Goal: Book appointment/travel/reservation

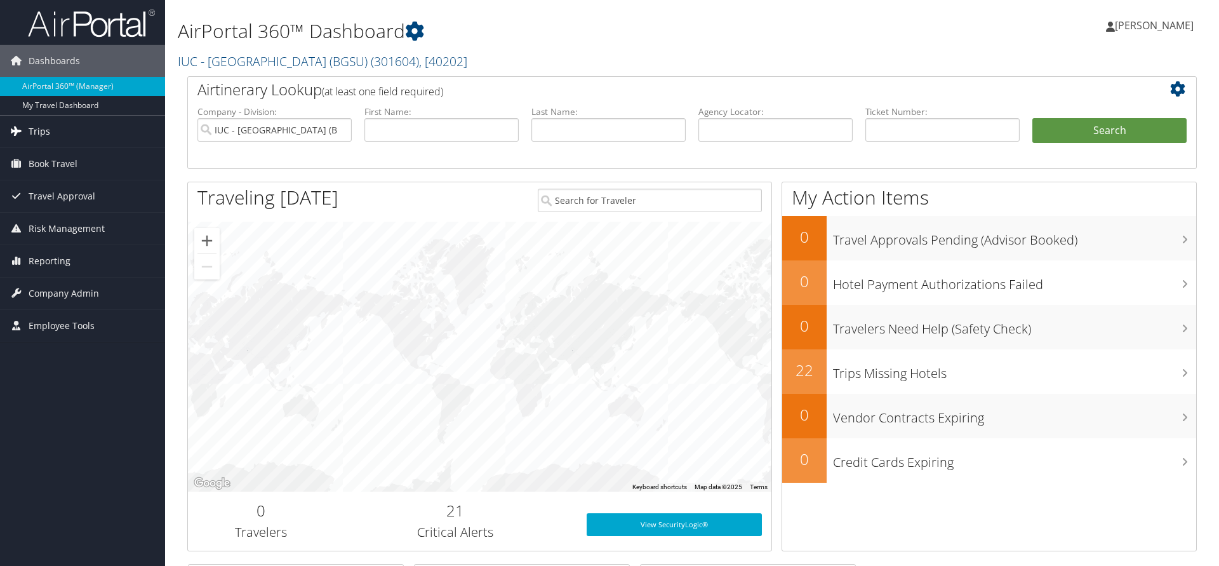
click at [39, 137] on span "Trips" at bounding box center [40, 132] width 22 height 32
click at [48, 262] on span "Book Travel" at bounding box center [53, 259] width 49 height 32
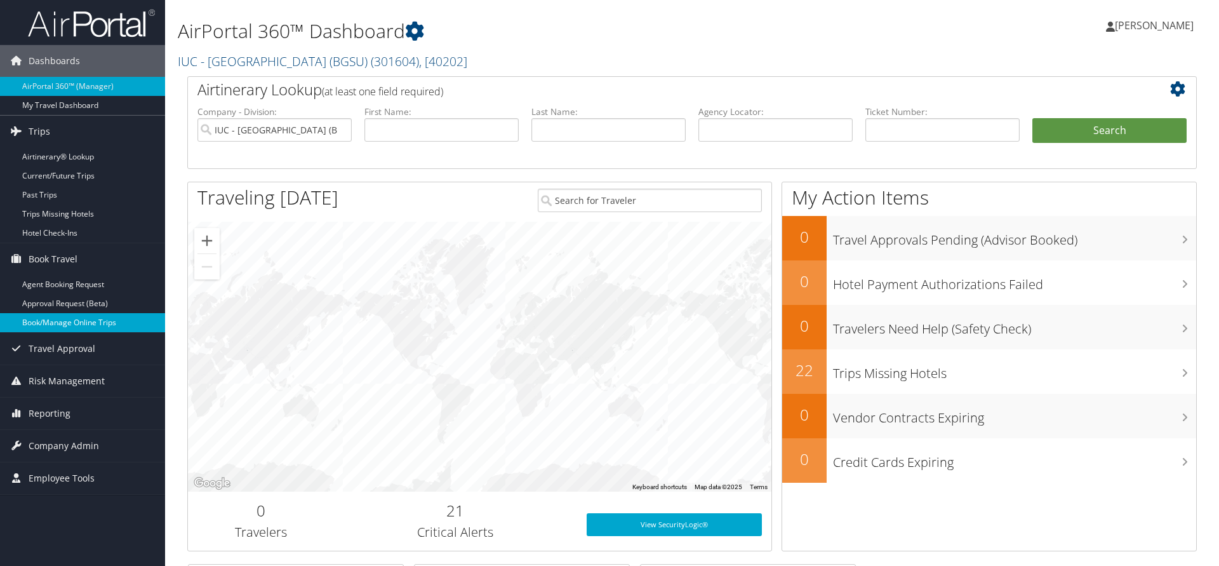
click at [71, 323] on link "Book/Manage Online Trips" at bounding box center [82, 322] width 165 height 19
click at [62, 316] on link "Book/Manage Online Trips" at bounding box center [82, 322] width 165 height 19
